Goal: Transaction & Acquisition: Book appointment/travel/reservation

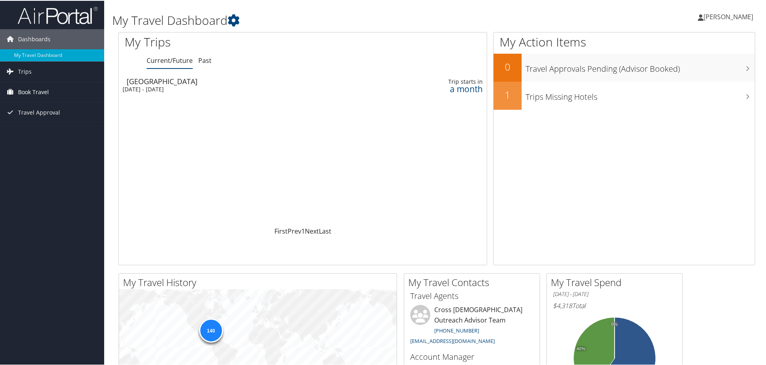
click at [48, 90] on span "Book Travel" at bounding box center [33, 91] width 31 height 20
click at [39, 129] on link "Book/Manage Online Trips" at bounding box center [52, 131] width 104 height 12
